Goal: Information Seeking & Learning: Check status

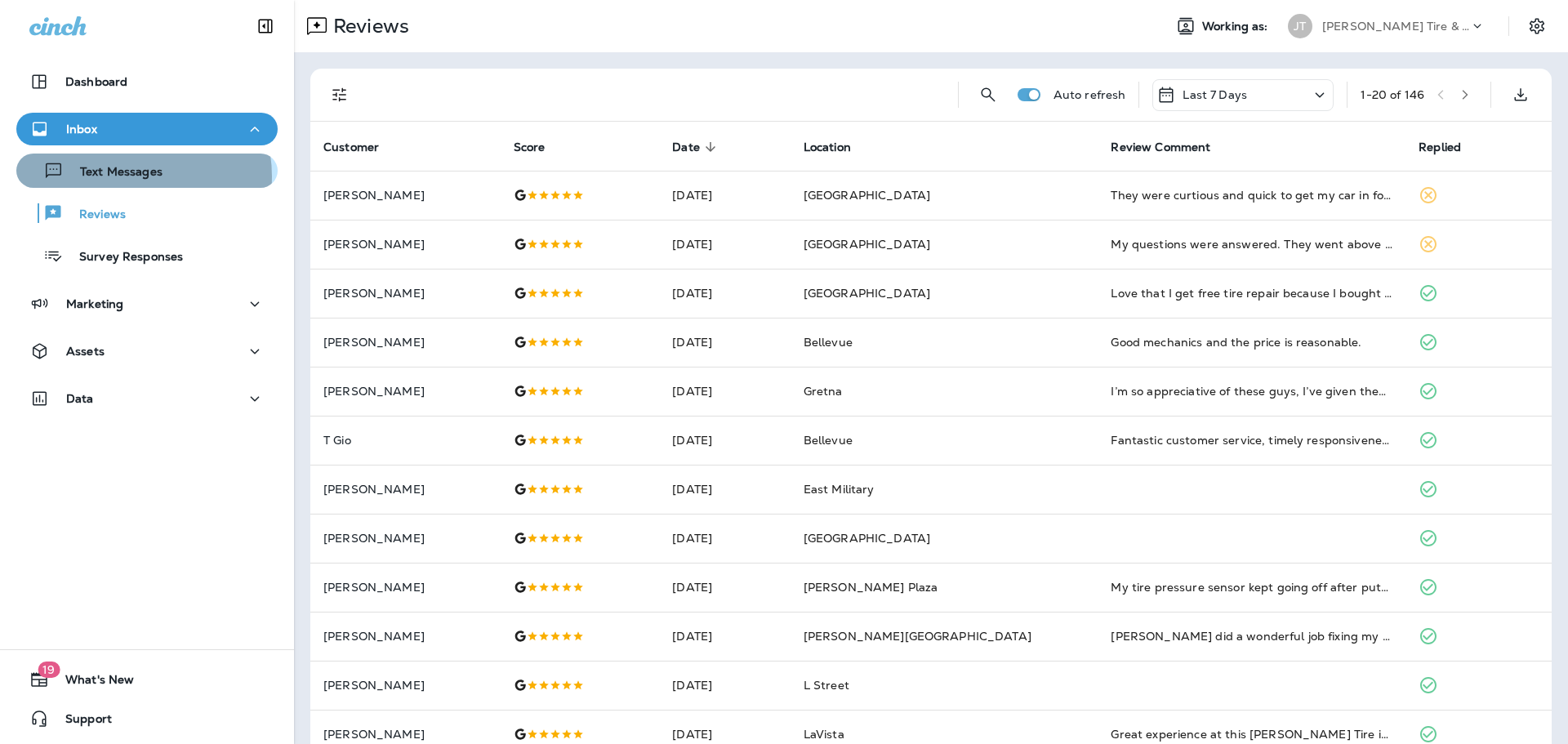
click at [126, 176] on p "Text Messages" at bounding box center [112, 173] width 99 height 16
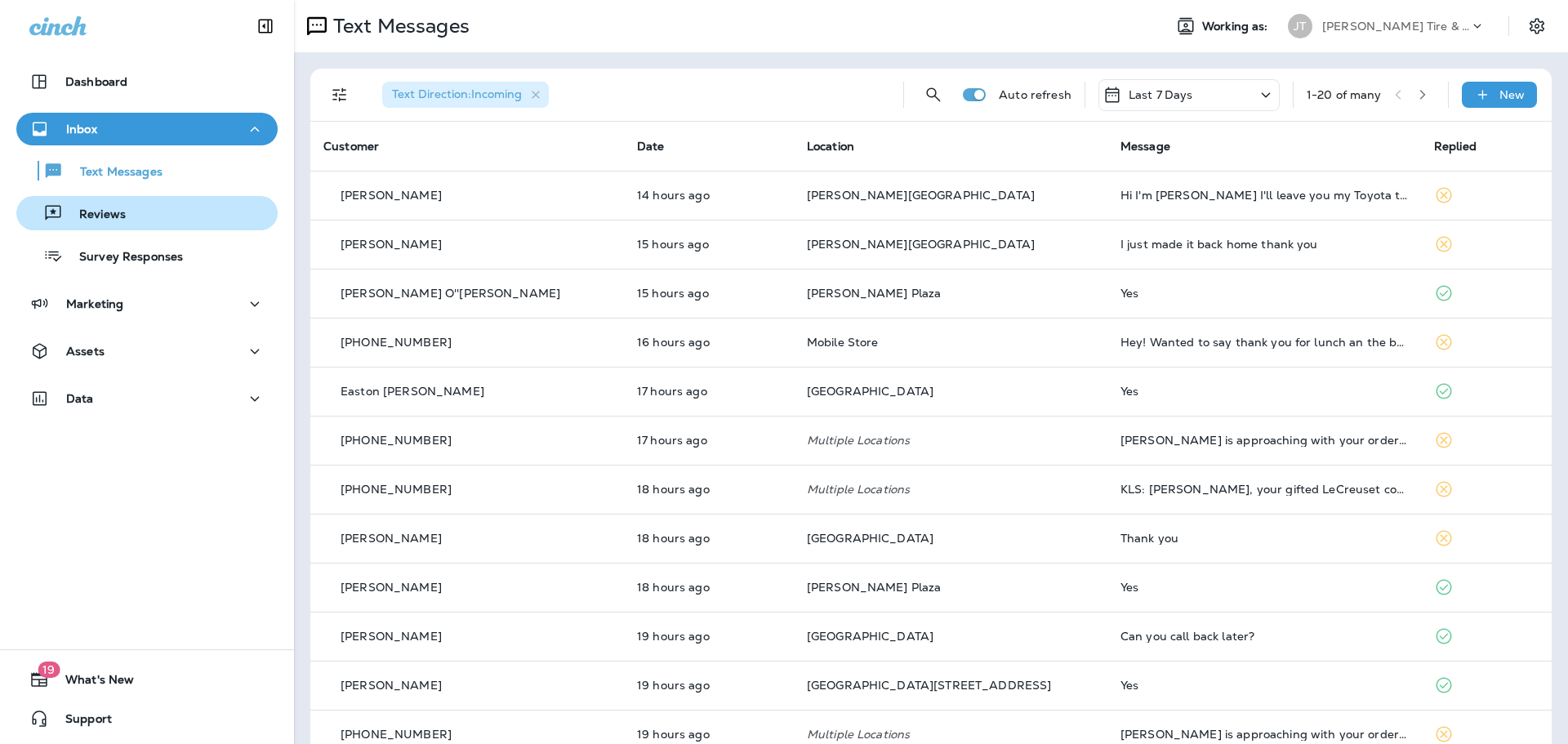
click at [113, 210] on p "Reviews" at bounding box center [94, 215] width 63 height 16
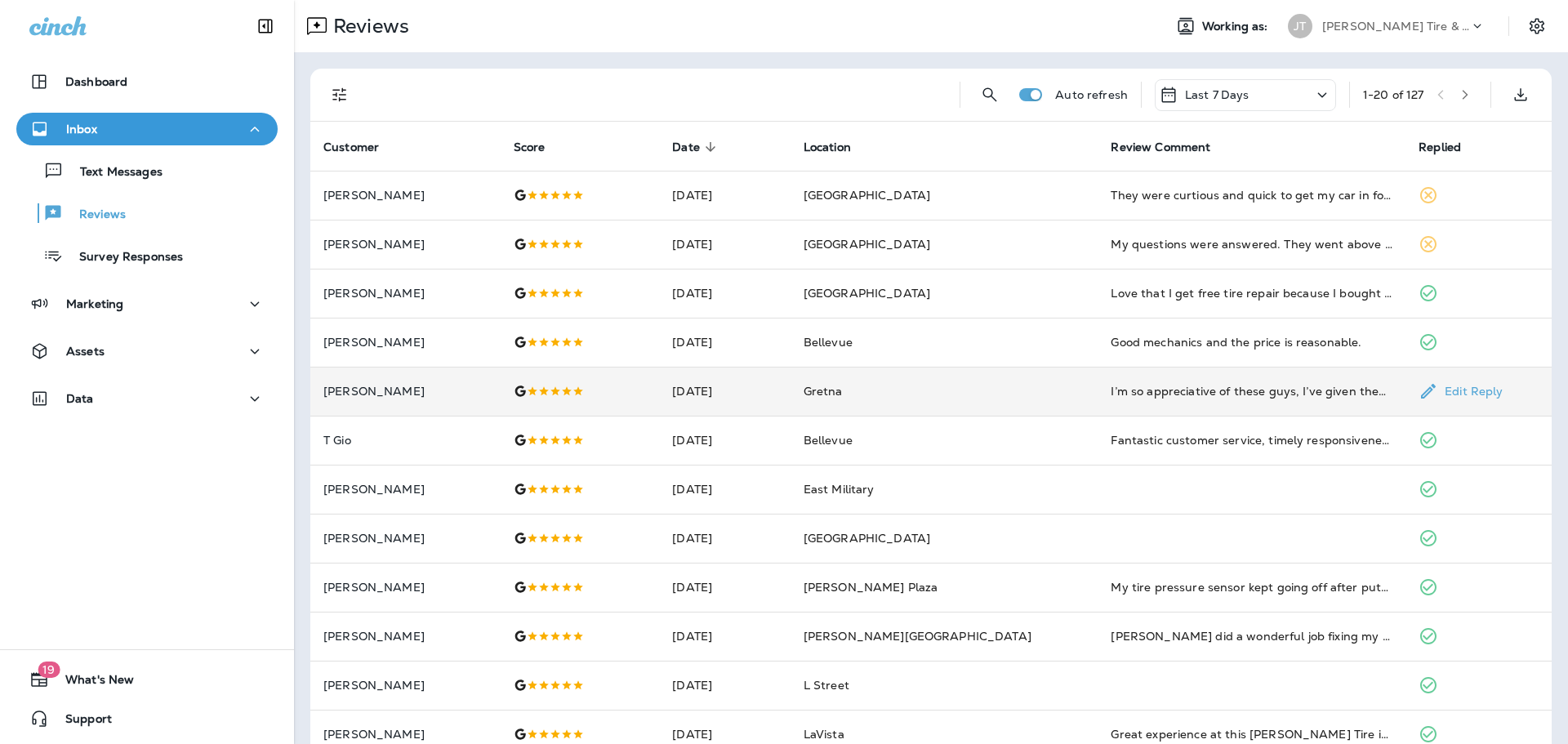
click at [1232, 403] on td "I’m so appreciative of these guys, I’ve given them 2 opportunities to charge me…" at bounding box center [1251, 391] width 308 height 49
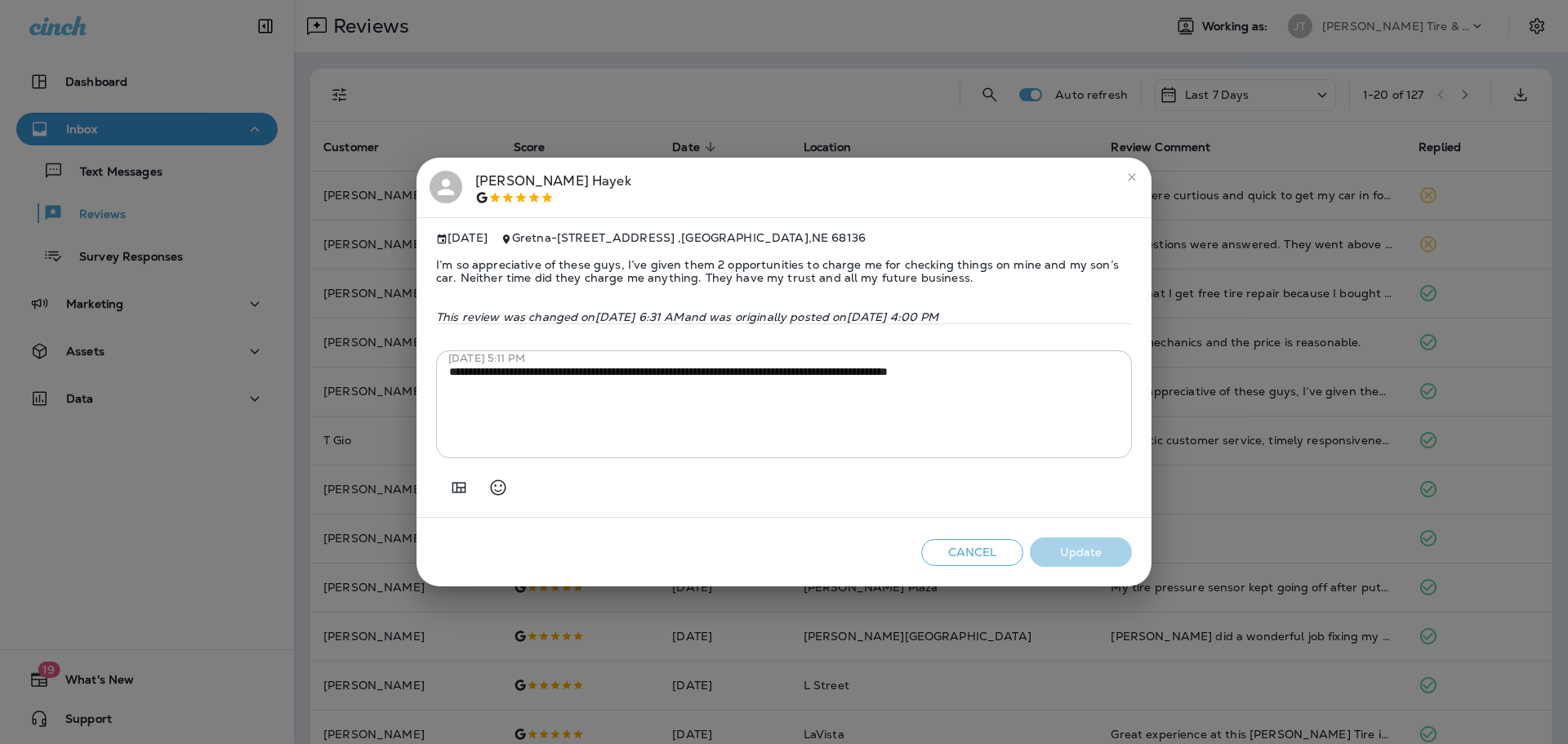
click at [1122, 173] on button "close" at bounding box center [1132, 177] width 26 height 26
